Goal: Task Accomplishment & Management: Use online tool/utility

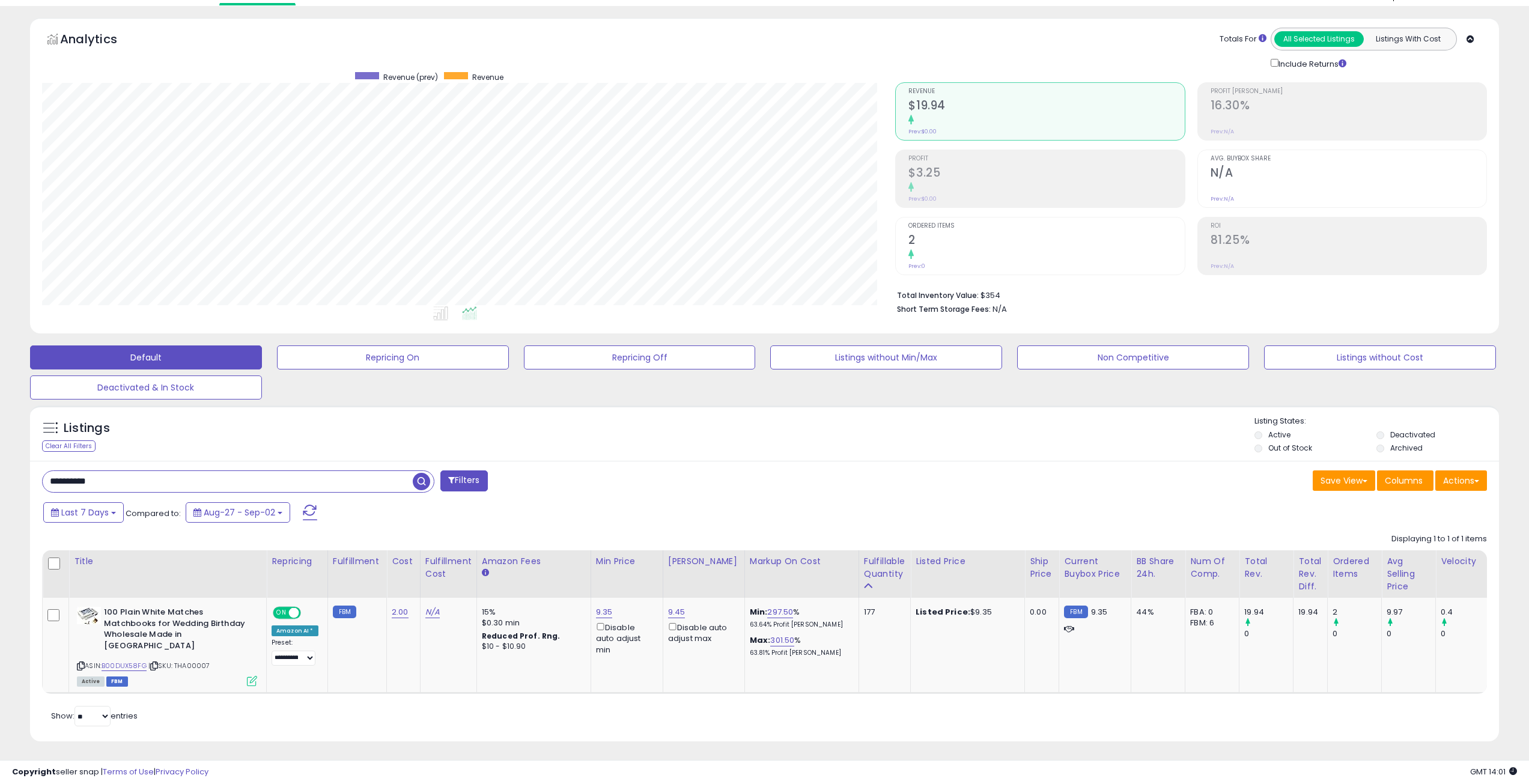
scroll to position [246, 854]
click at [1430, 364] on button "Listings without Cost" at bounding box center [1380, 357] width 232 height 24
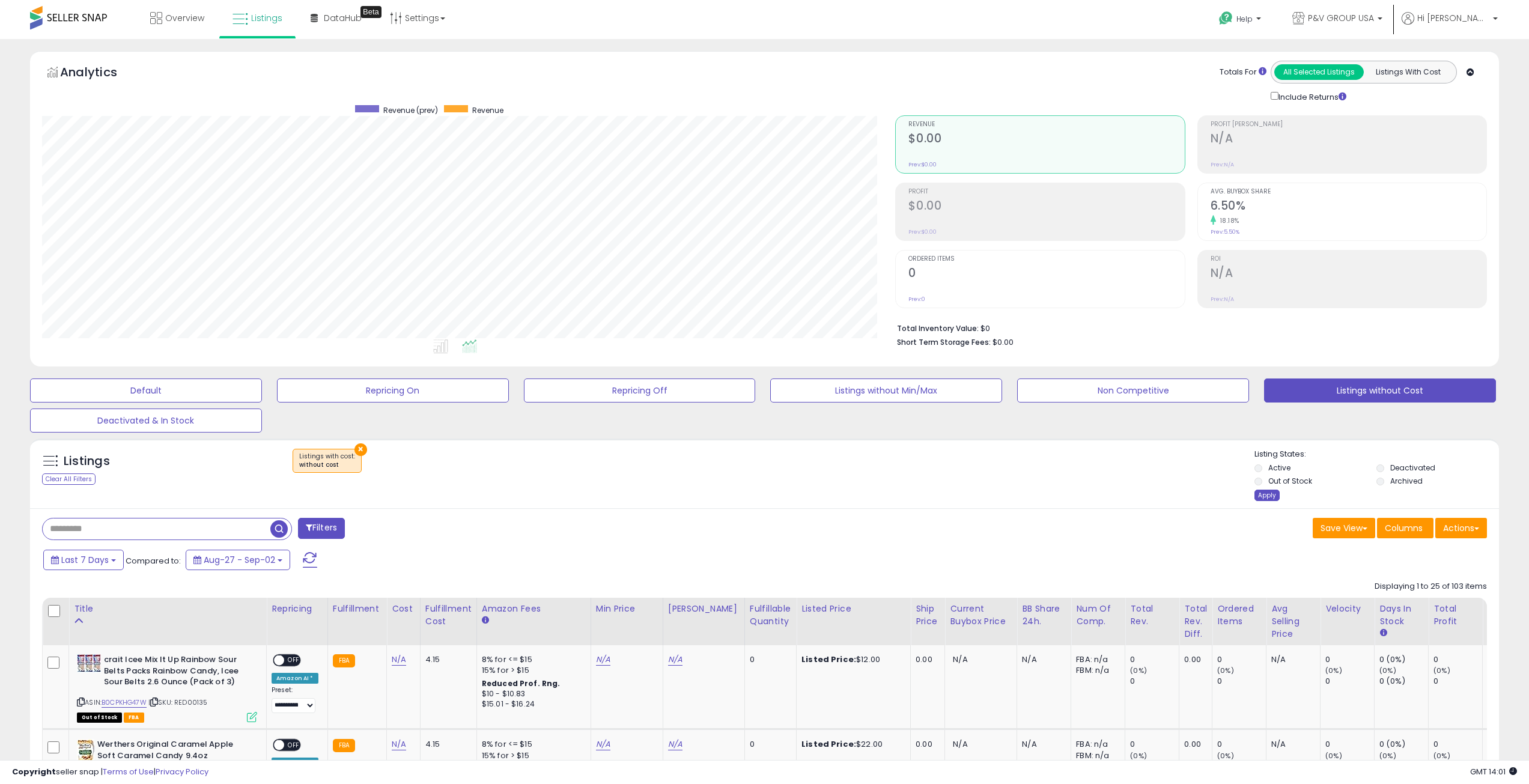
click at [1269, 499] on div "Apply" at bounding box center [1267, 495] width 25 height 12
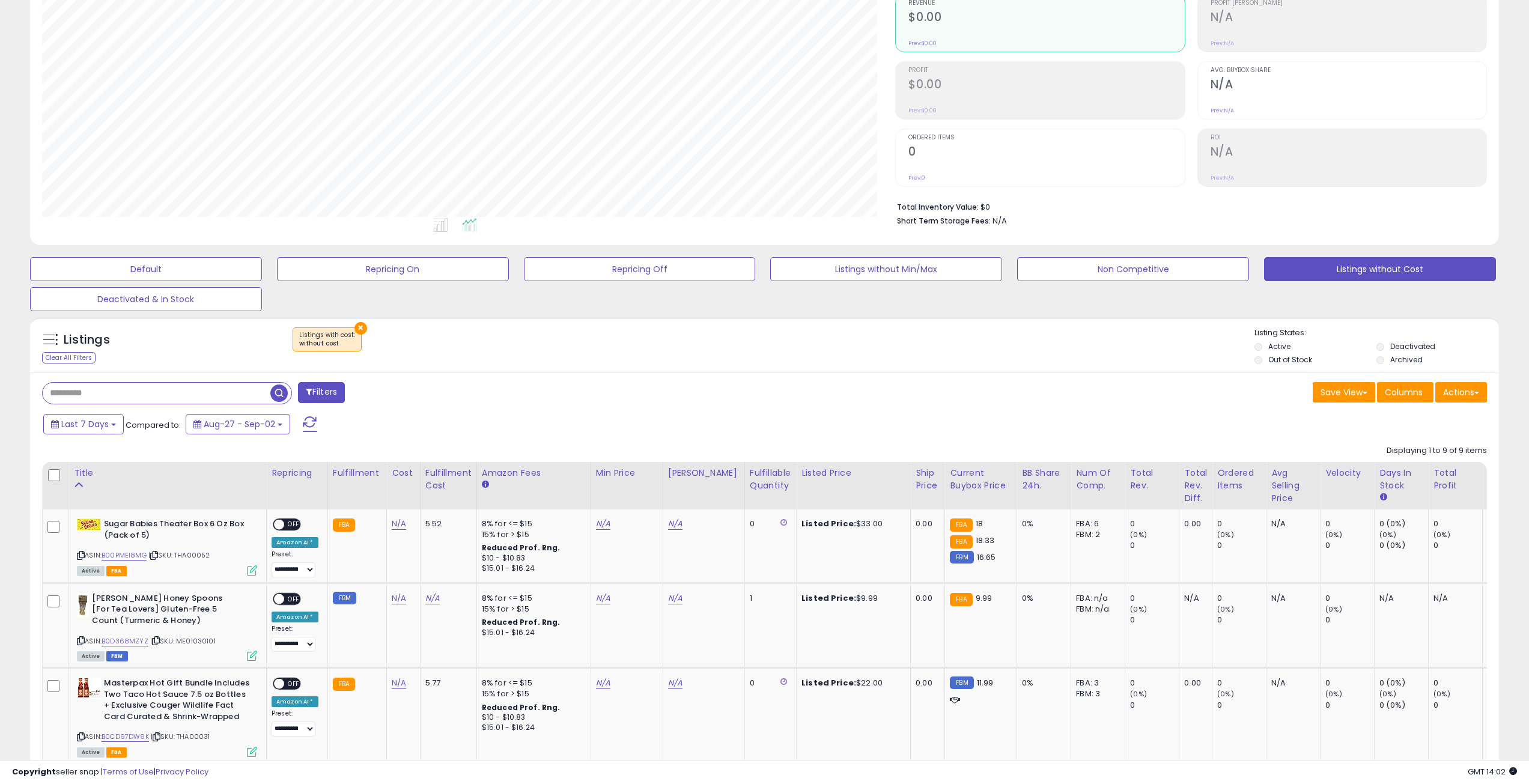
scroll to position [181, 0]
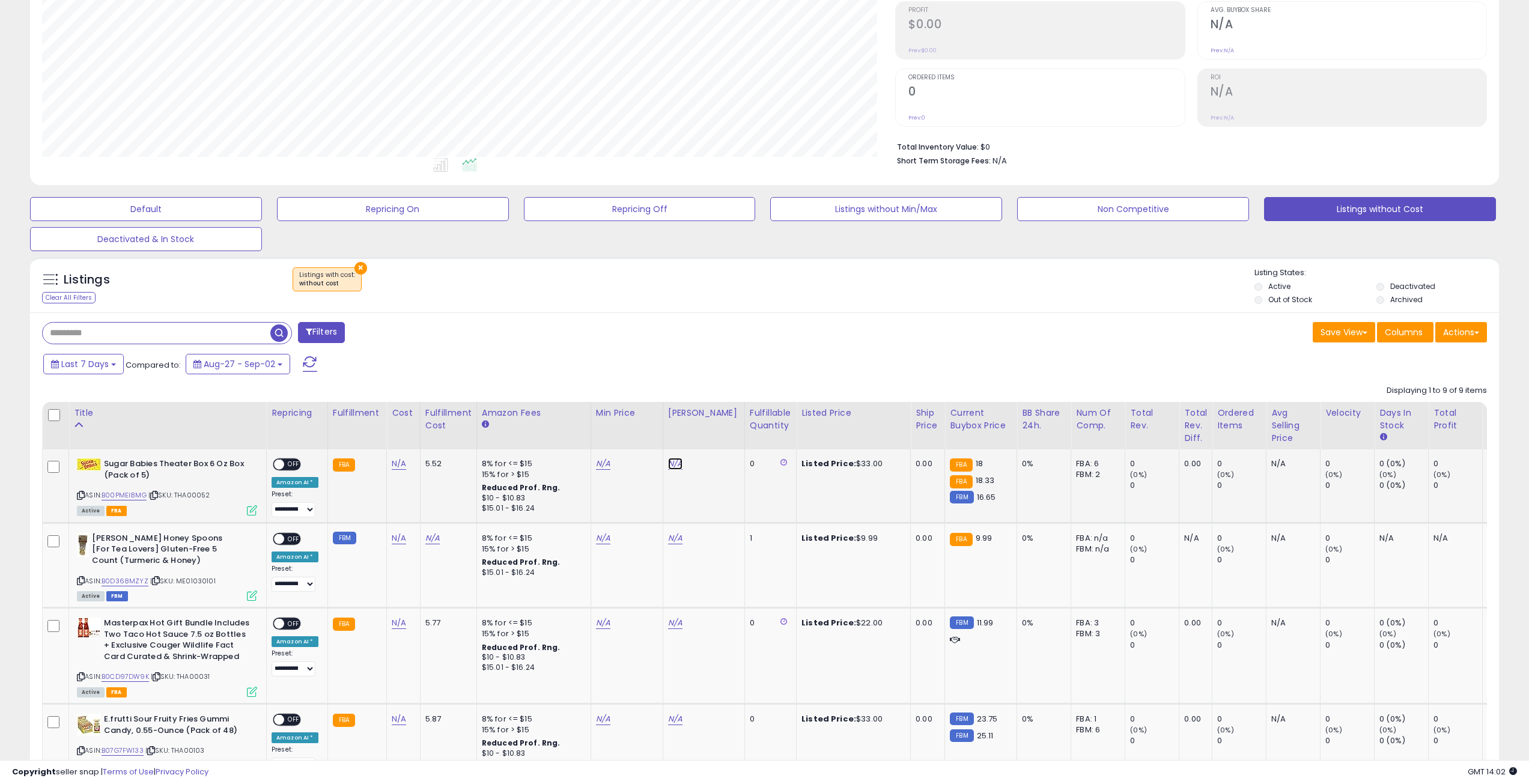
click at [669, 463] on link "N/A" at bounding box center [675, 463] width 14 height 12
click at [651, 421] on input "number" at bounding box center [636, 422] width 107 height 20
type input "*****"
click button "submit" at bounding box center [704, 421] width 20 height 18
click at [600, 460] on link "N/A" at bounding box center [603, 463] width 14 height 12
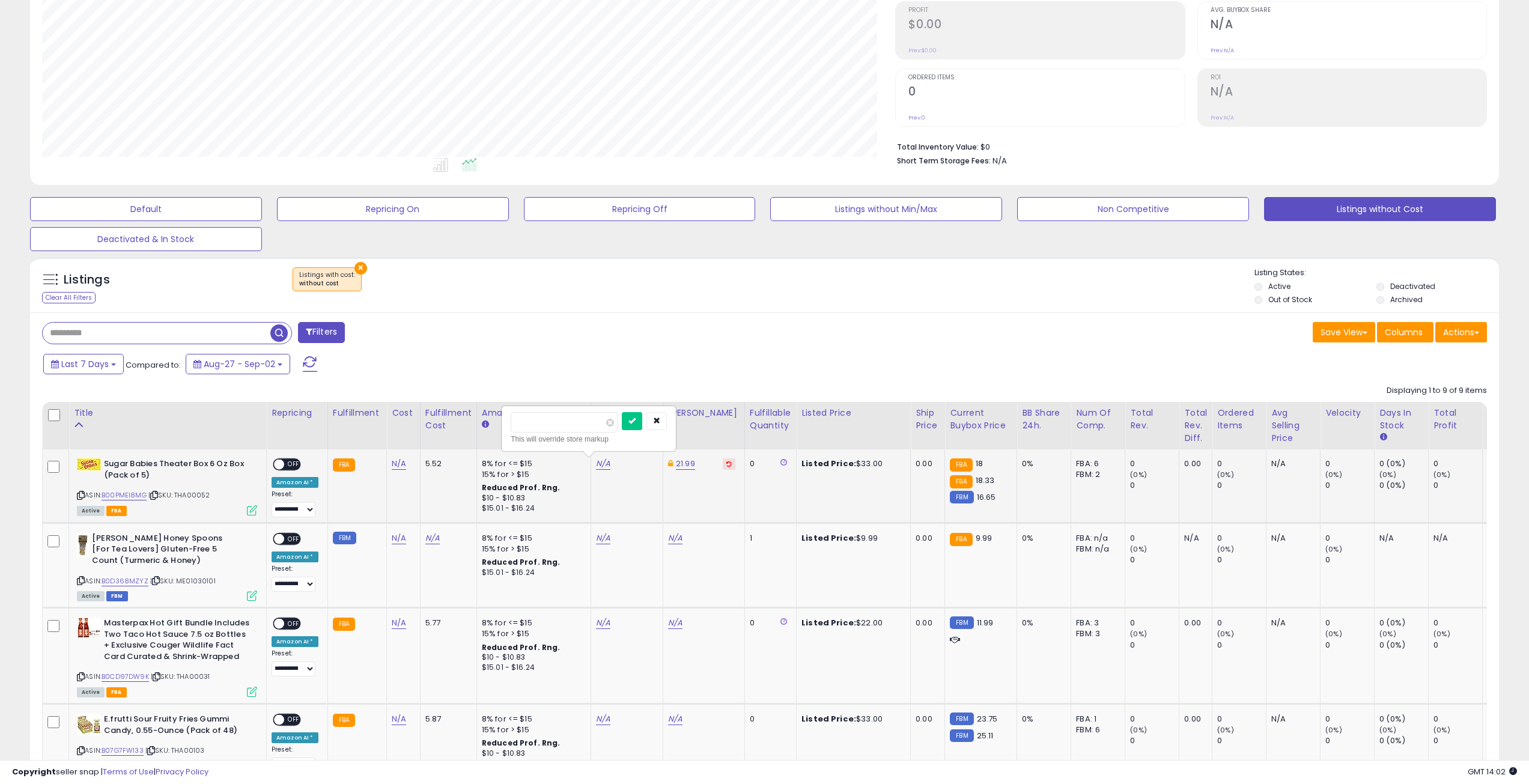
click at [576, 423] on input "number" at bounding box center [564, 422] width 107 height 20
type input "*****"
click button "submit" at bounding box center [632, 421] width 20 height 18
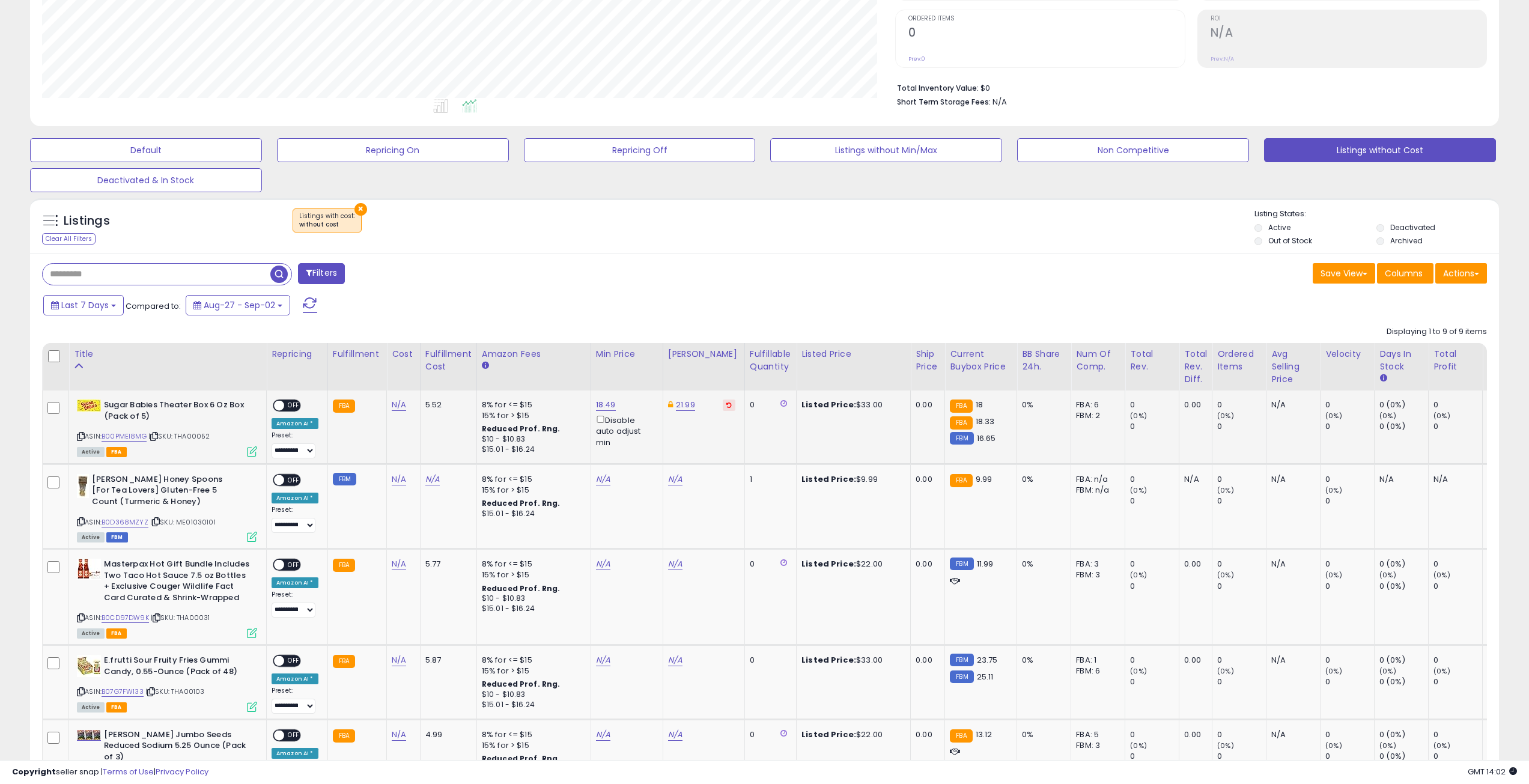
scroll to position [121, 0]
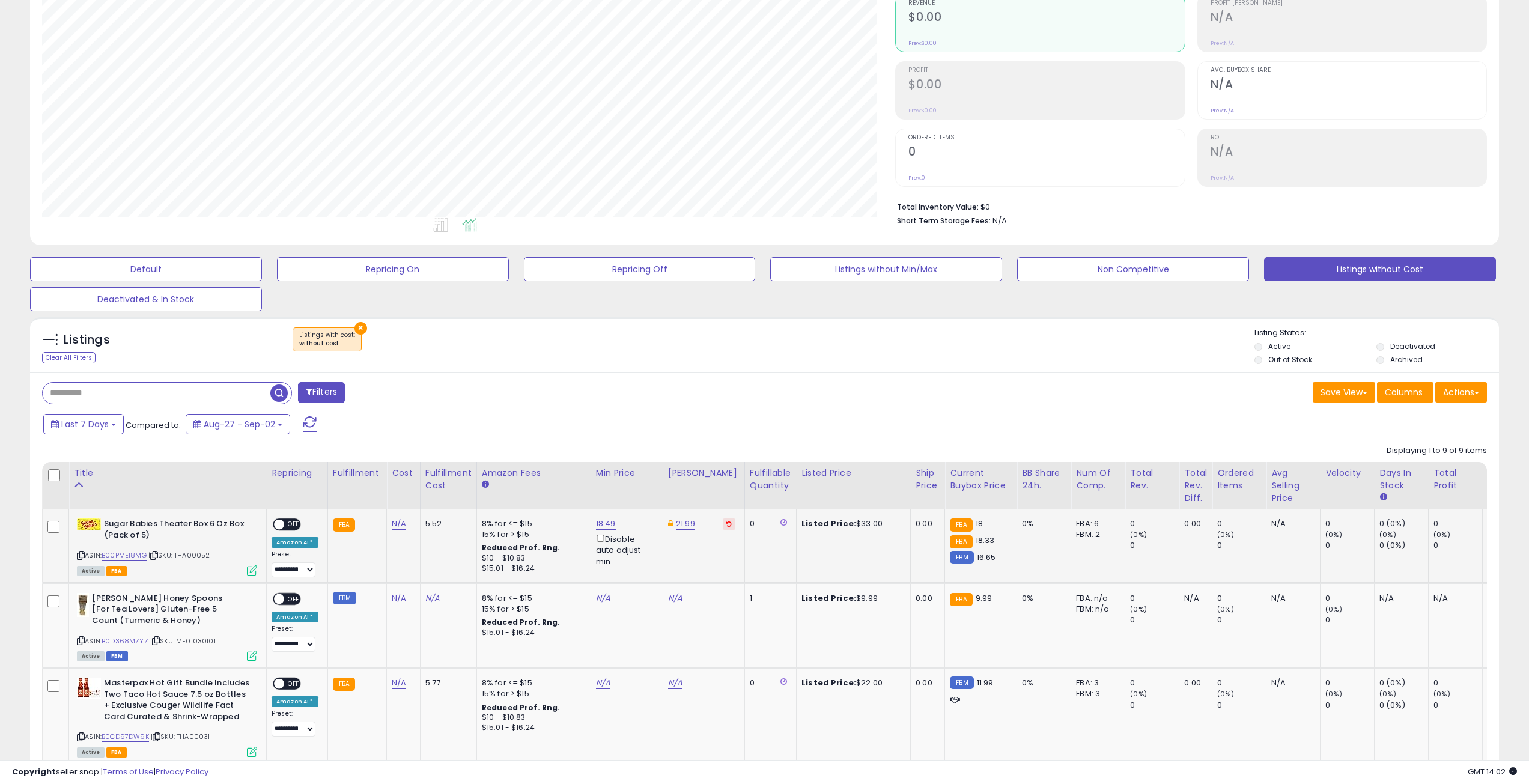
click at [293, 520] on span "OFF" at bounding box center [293, 524] width 20 height 10
click at [292, 522] on span at bounding box center [294, 524] width 10 height 10
click at [358, 328] on button "×" at bounding box center [361, 328] width 13 height 13
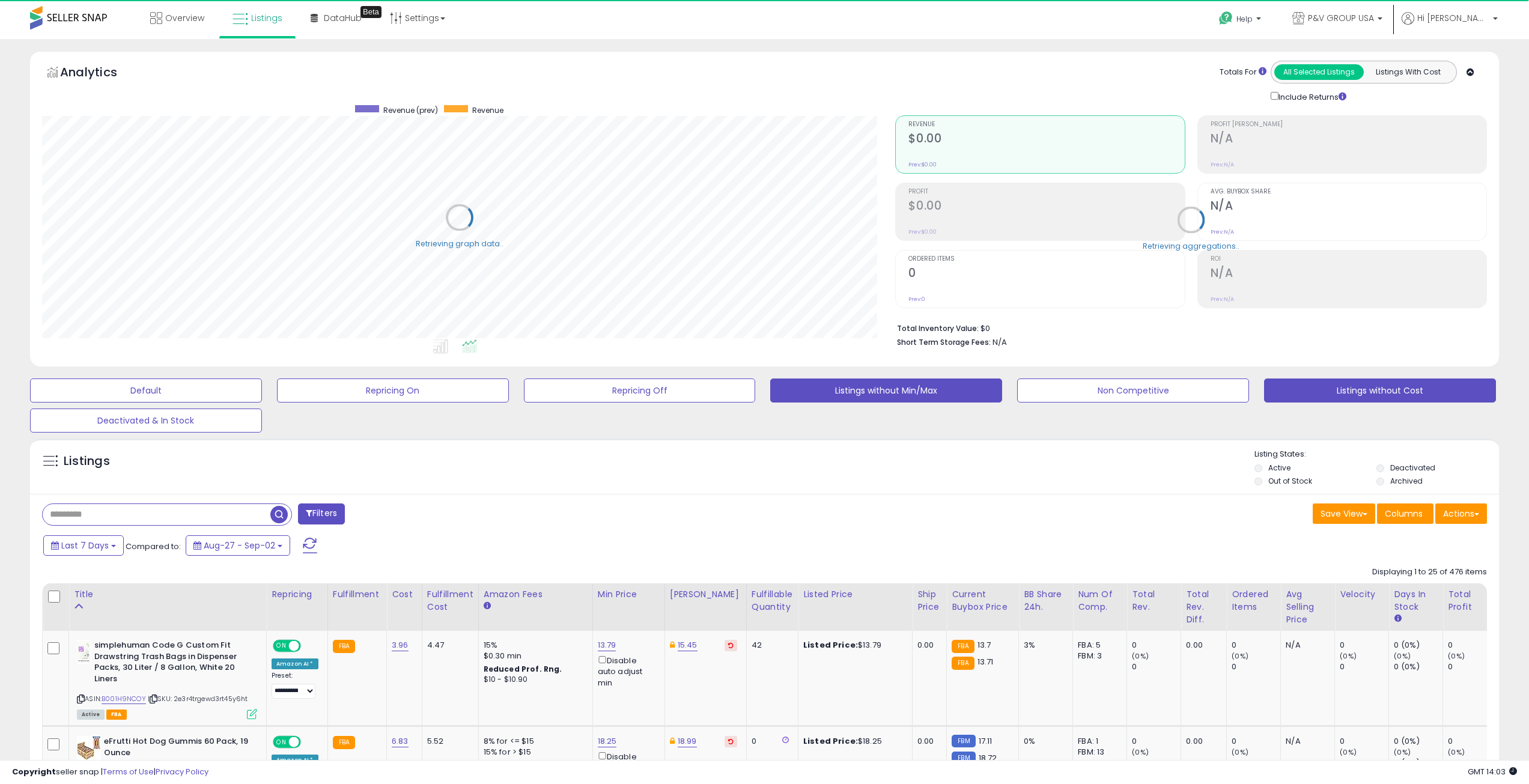
scroll to position [246, 854]
click at [905, 395] on button "Listings without Min/Max" at bounding box center [886, 390] width 232 height 24
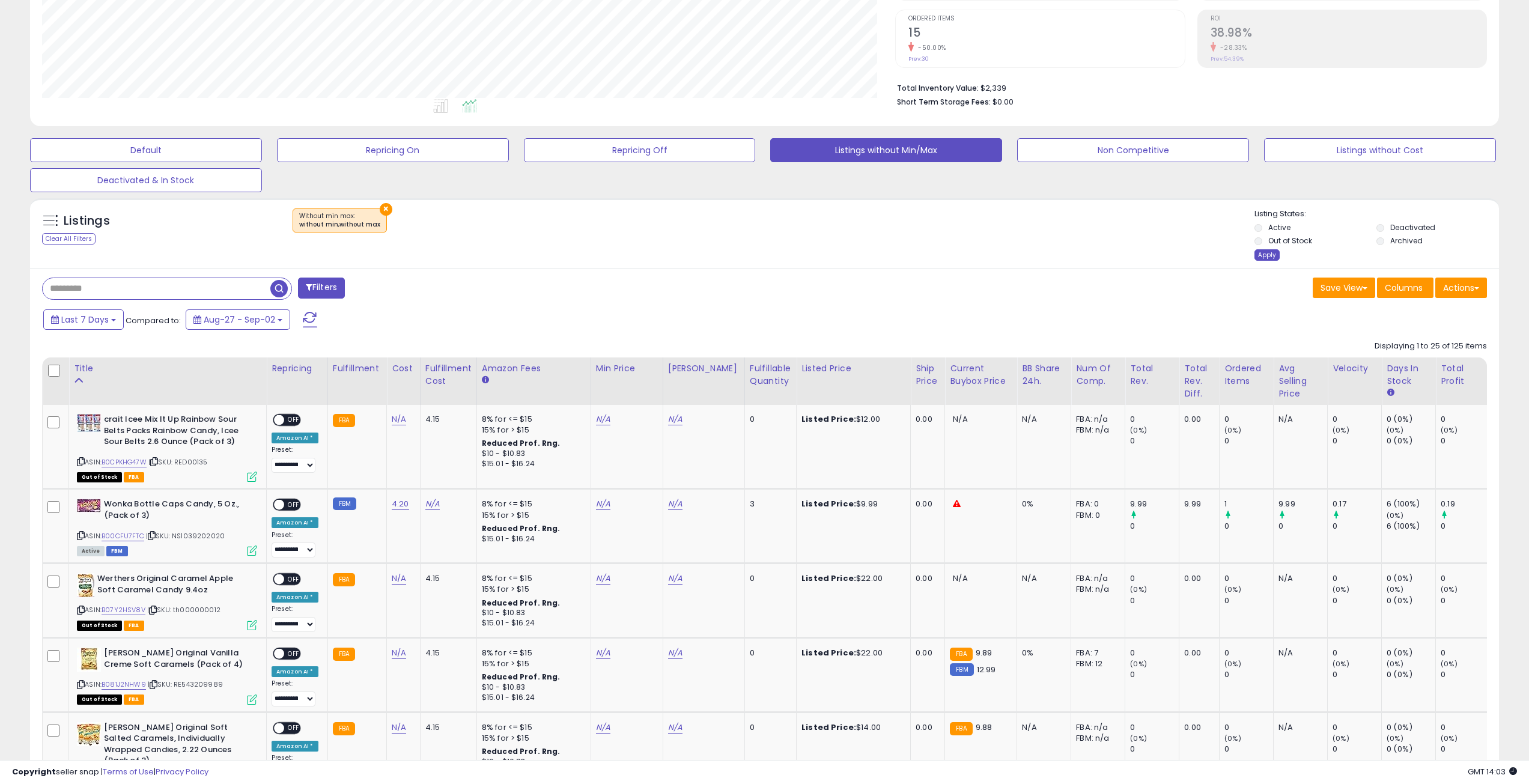
click at [1267, 257] on div "Apply" at bounding box center [1267, 255] width 25 height 12
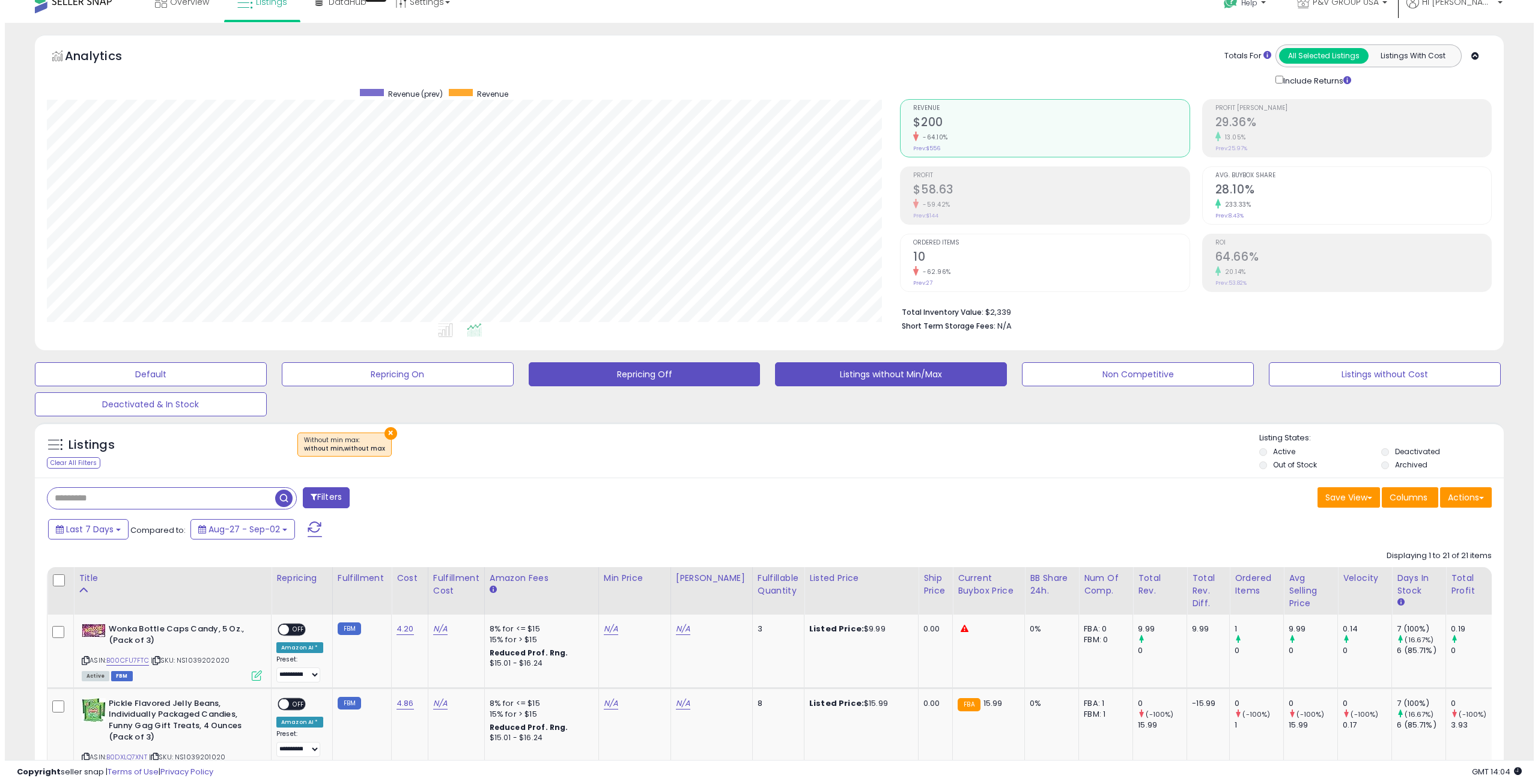
scroll to position [0, 0]
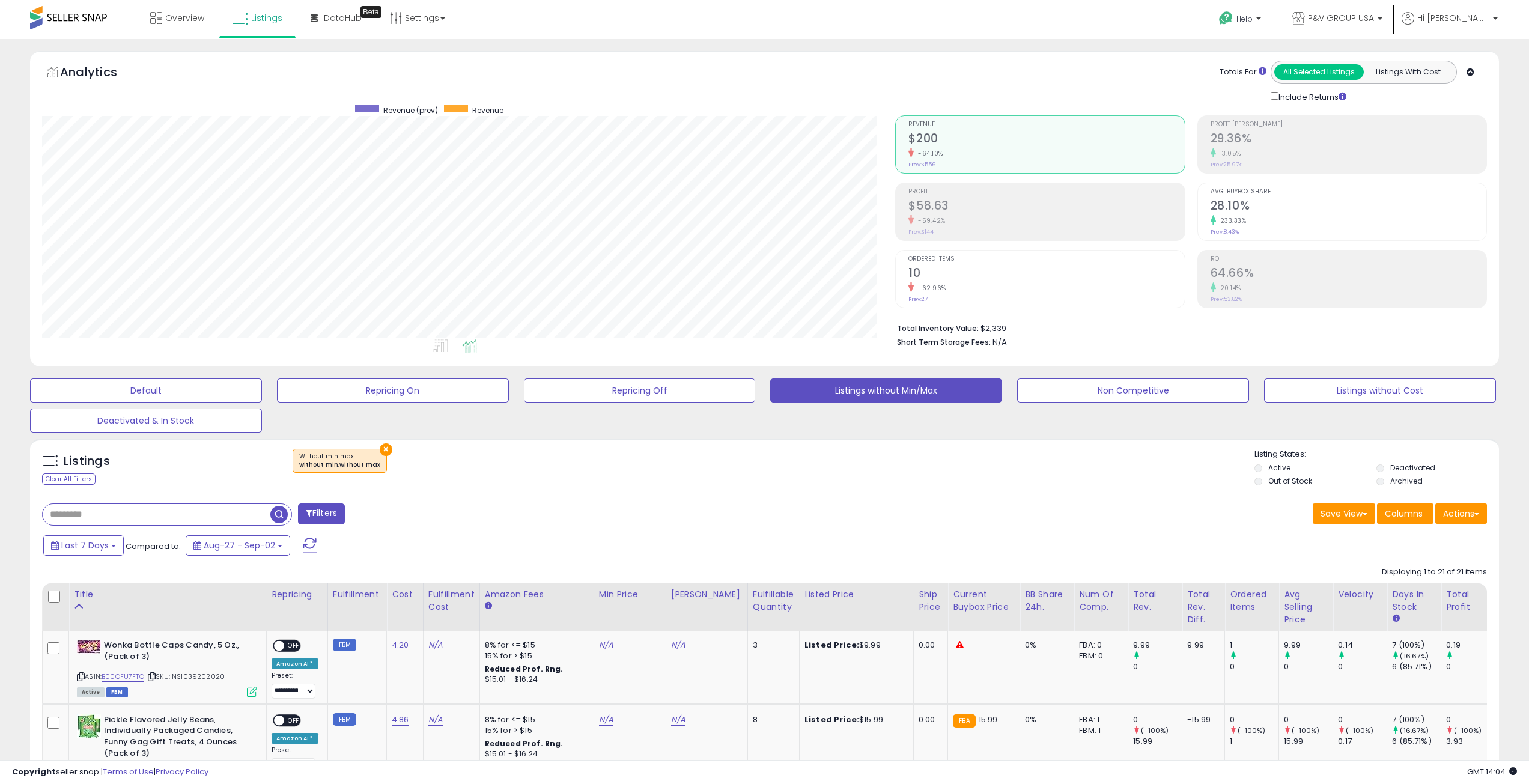
click at [380, 448] on button "×" at bounding box center [386, 449] width 13 height 13
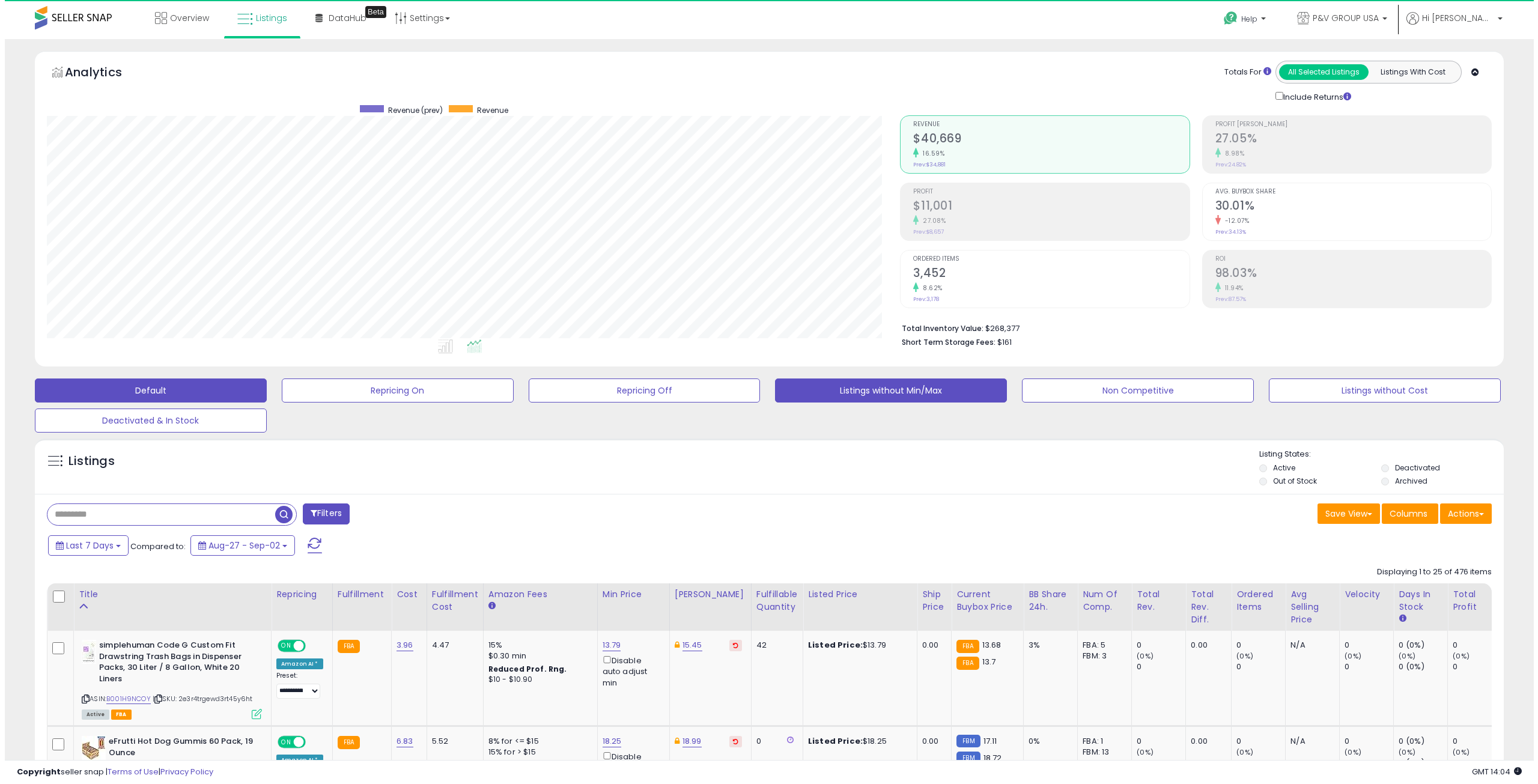
scroll to position [246, 854]
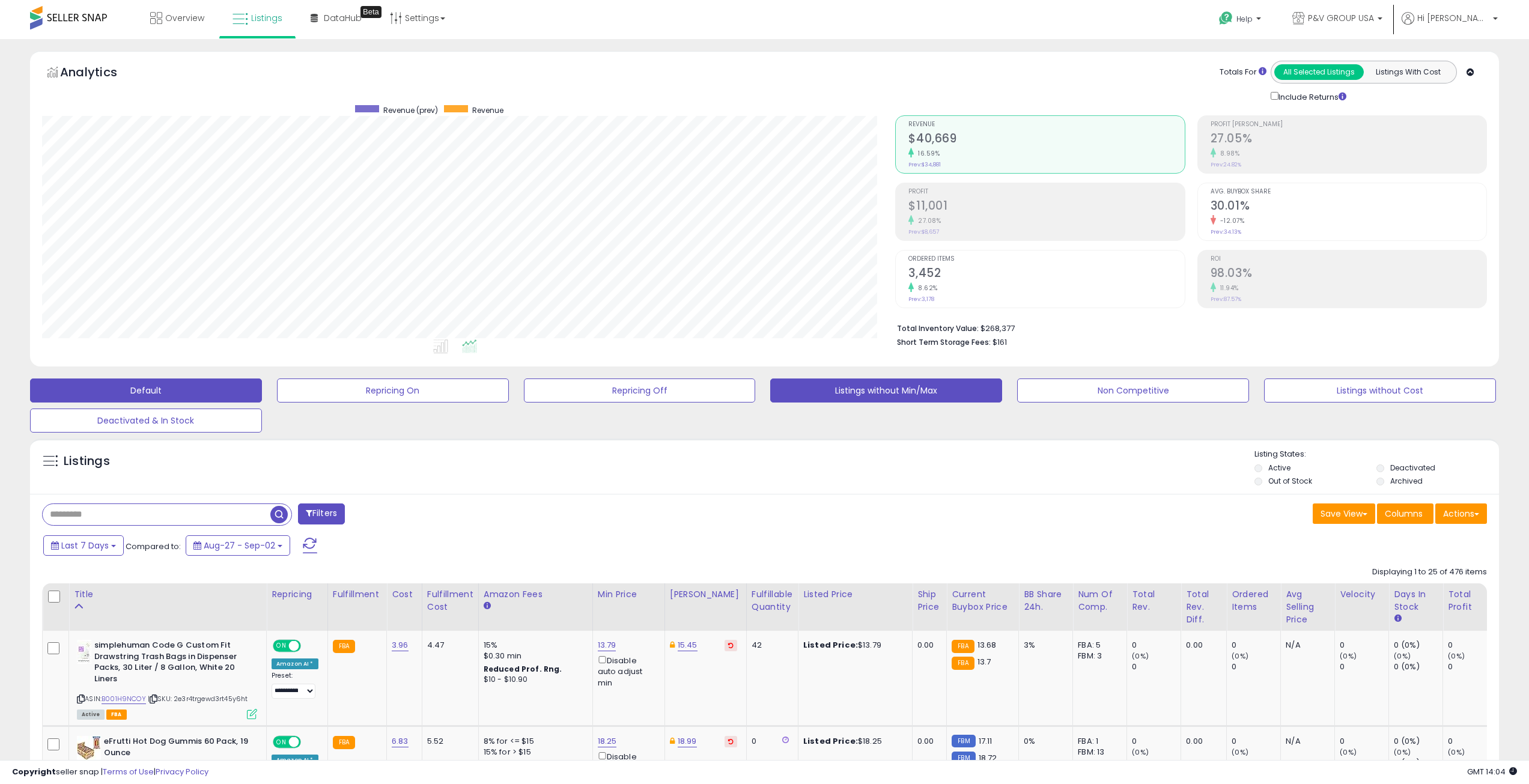
click at [225, 385] on button "Default" at bounding box center [145, 390] width 232 height 24
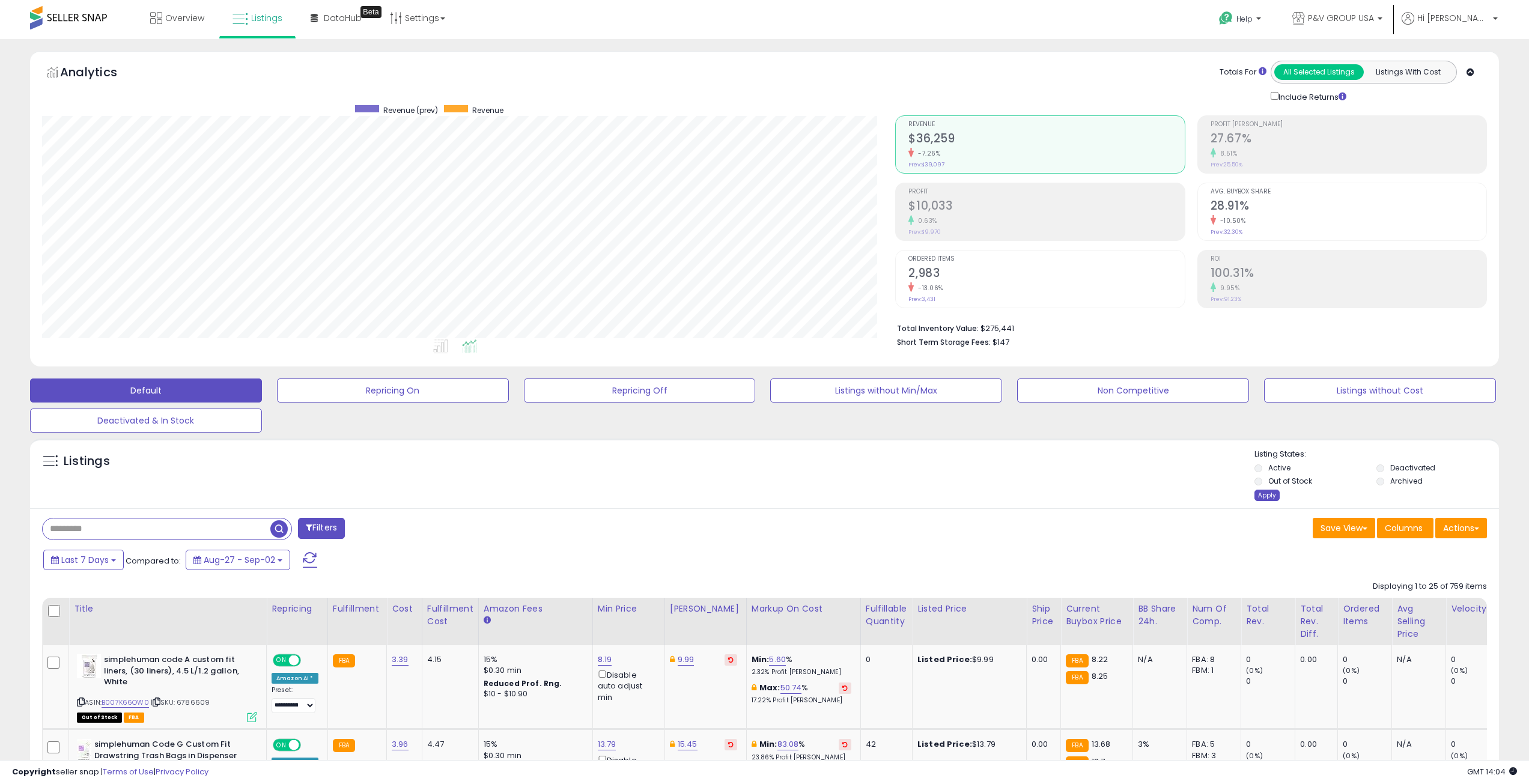
click at [1264, 492] on div "Apply" at bounding box center [1267, 495] width 25 height 12
